Goal: Obtain resource: Obtain resource

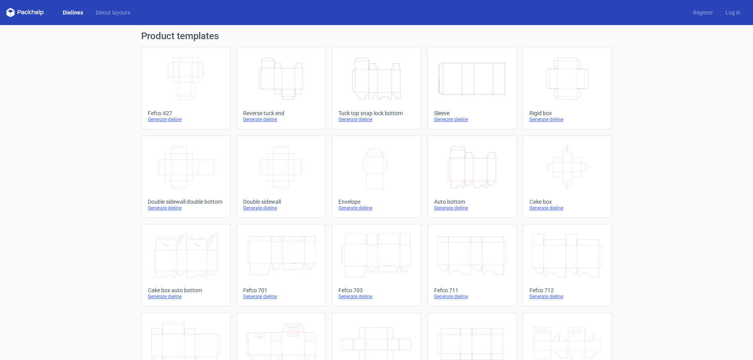
click at [284, 98] on icon "Height Depth Width" at bounding box center [280, 79] width 69 height 44
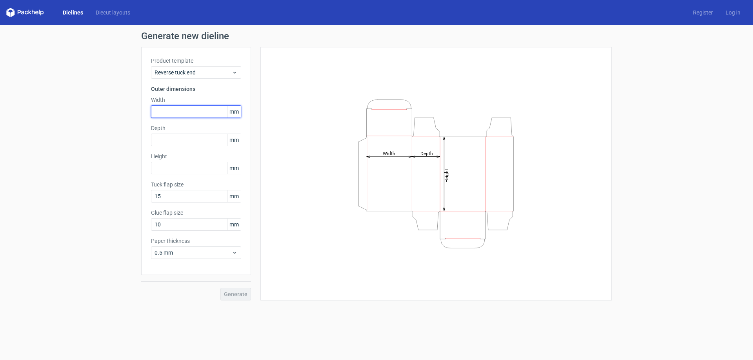
click at [166, 111] on input "text" at bounding box center [196, 112] width 90 height 13
click at [162, 139] on input "text" at bounding box center [196, 140] width 90 height 13
type input "18"
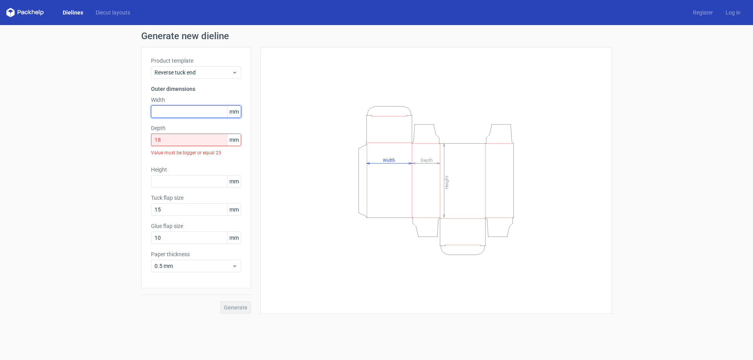
click at [169, 114] on input "text" at bounding box center [196, 112] width 90 height 13
type input "110"
type input "140"
click at [171, 141] on input "18" at bounding box center [196, 140] width 90 height 13
type input "1"
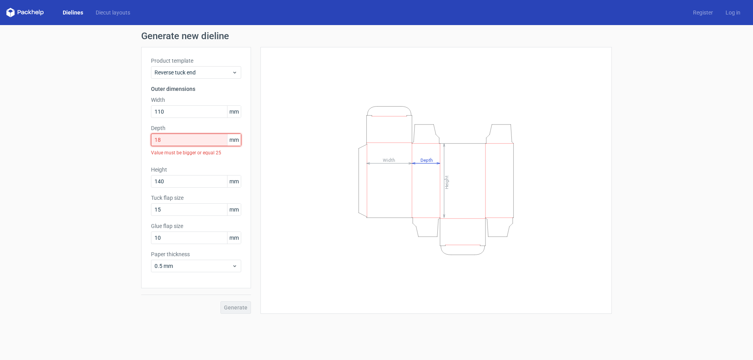
click at [171, 141] on input "18" at bounding box center [196, 140] width 90 height 13
type input "1"
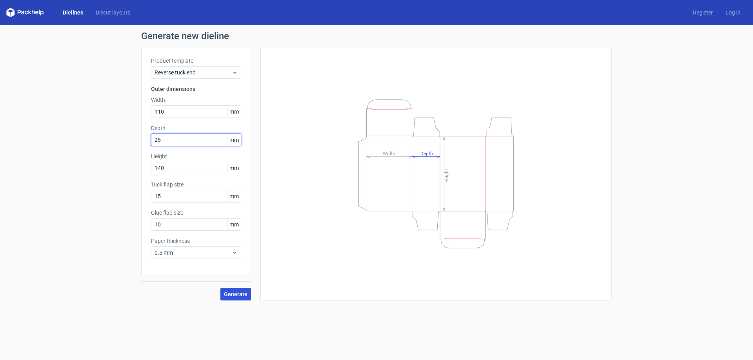
type input "25"
click at [236, 292] on span "Generate" at bounding box center [236, 294] width 24 height 5
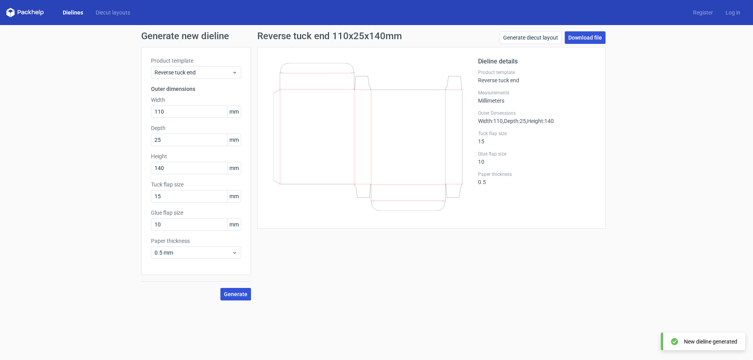
click at [583, 39] on link "Download file" at bounding box center [585, 37] width 41 height 13
